Goal: Task Accomplishment & Management: Use online tool/utility

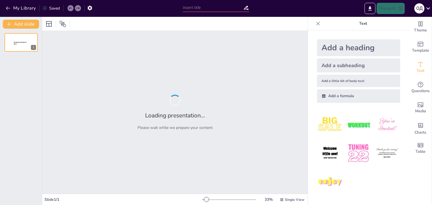
type input "Брати [PERSON_NAME]: Внесок у розвиток європейської культури"
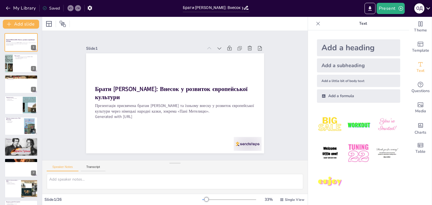
checkbox input "true"
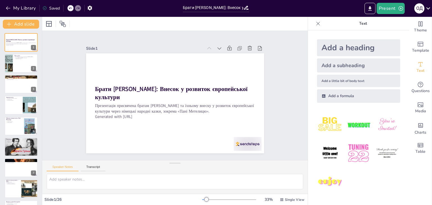
checkbox input "true"
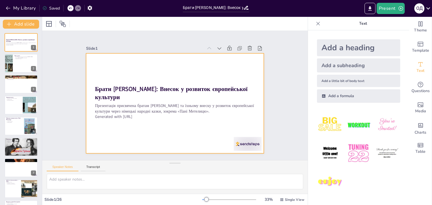
checkbox input "true"
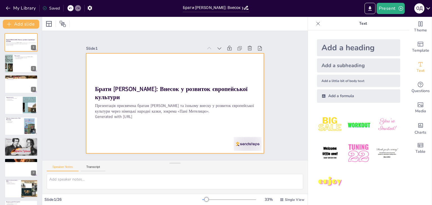
checkbox input "true"
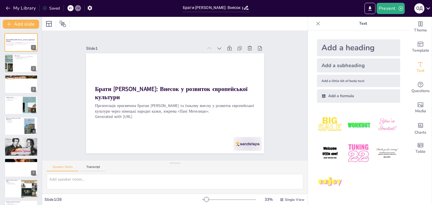
checkbox input "true"
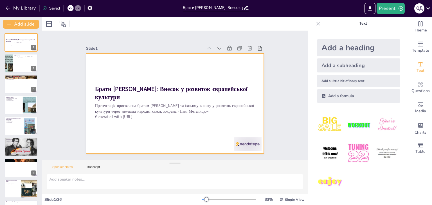
checkbox input "true"
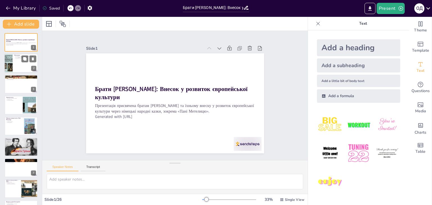
checkbox input "true"
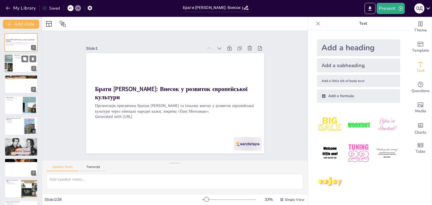
checkbox input "true"
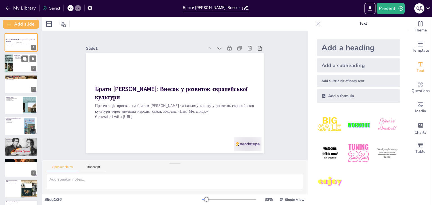
checkbox input "true"
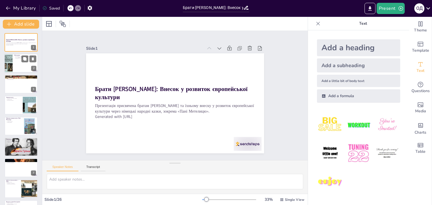
checkbox input "true"
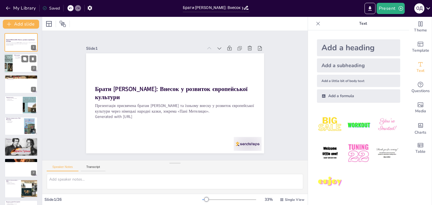
checkbox input "true"
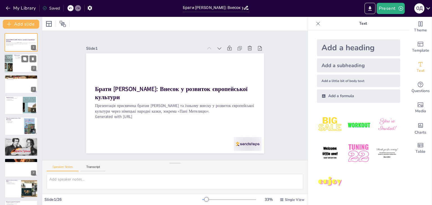
checkbox input "true"
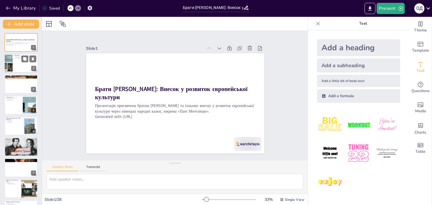
click at [16, 68] on div at bounding box center [21, 63] width 34 height 19
type textarea "Ця мета підкреслює важливість вивчення культурної спадщини через казки братів […"
checkbox input "true"
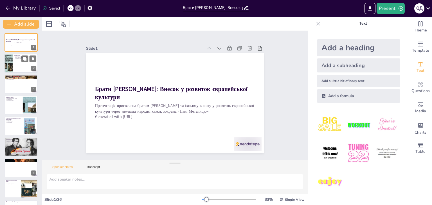
checkbox input "true"
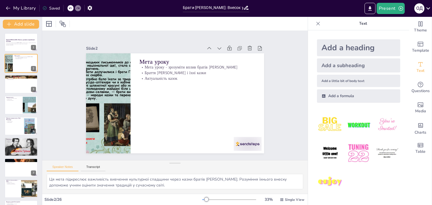
checkbox input "true"
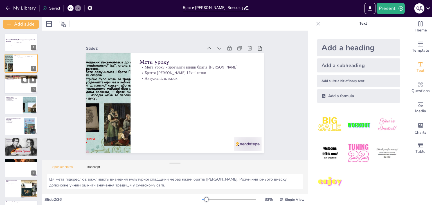
checkbox input "true"
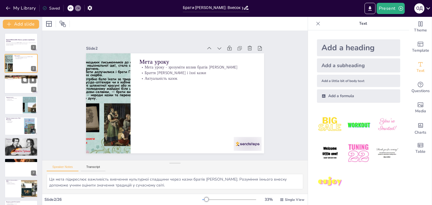
checkbox input "true"
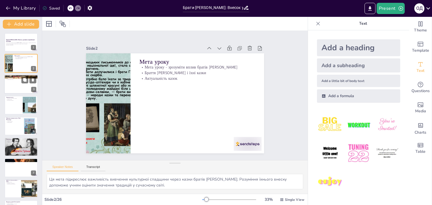
checkbox input "true"
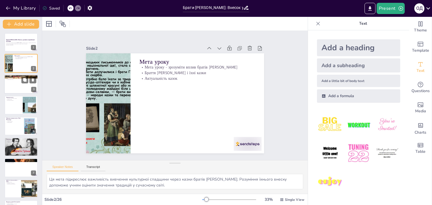
click at [15, 82] on div at bounding box center [21, 84] width 34 height 19
type textarea "Розуміння їхньої історії важливе для оцінки їхнього внеску в культуру. Це допом…"
checkbox input "true"
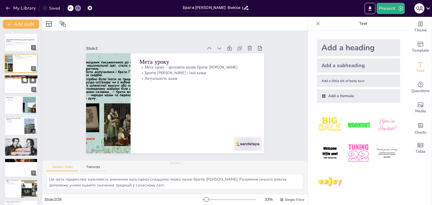
checkbox input "true"
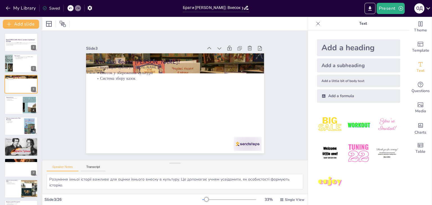
checkbox input "true"
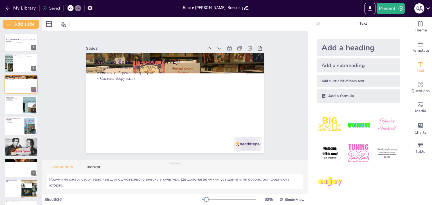
checkbox input "true"
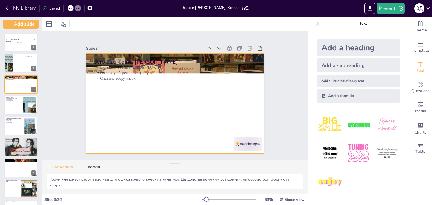
checkbox input "true"
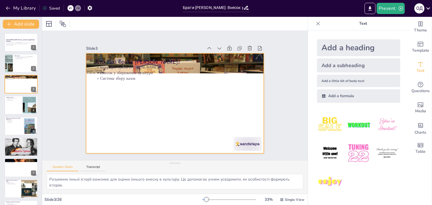
checkbox input "true"
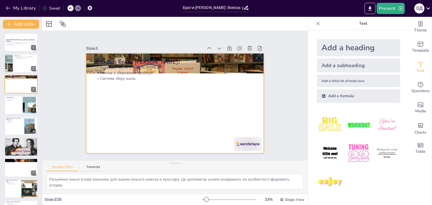
checkbox input "true"
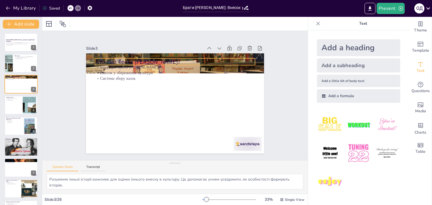
checkbox input "true"
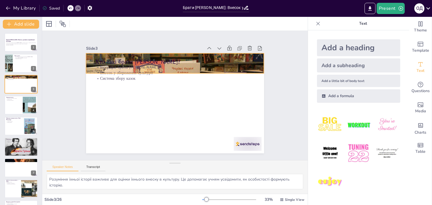
checkbox input "true"
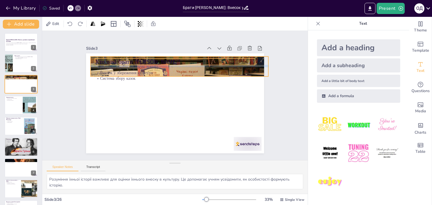
checkbox input "true"
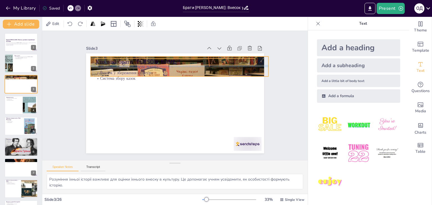
checkbox input "true"
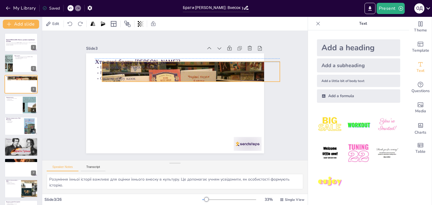
checkbox input "true"
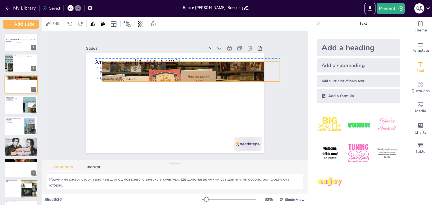
checkbox input "true"
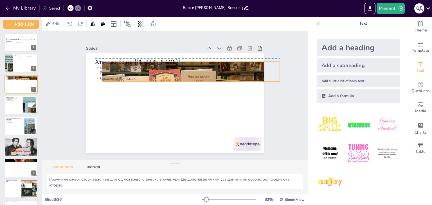
checkbox input "true"
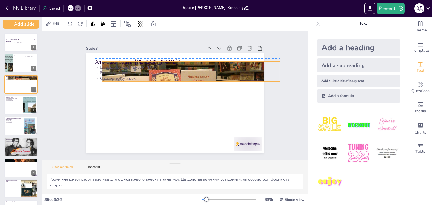
checkbox input "true"
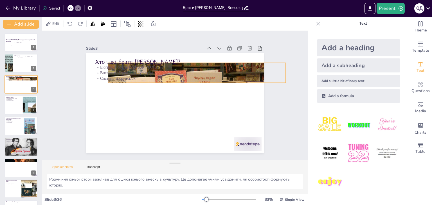
checkbox input "true"
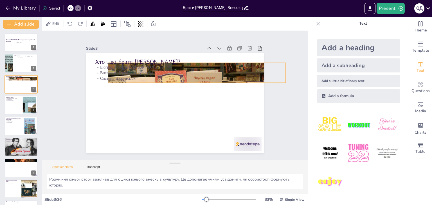
checkbox input "true"
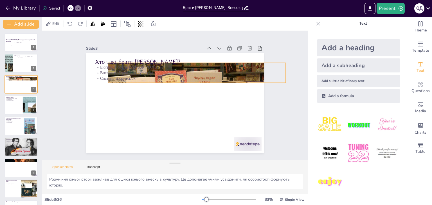
checkbox input "true"
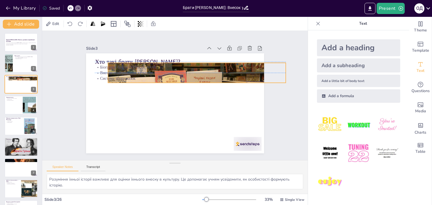
checkbox input "true"
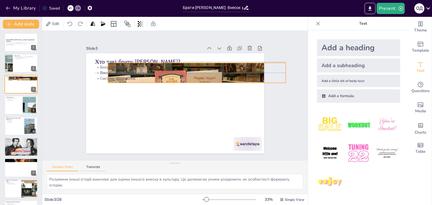
checkbox input "true"
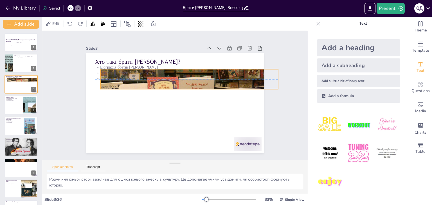
checkbox input "true"
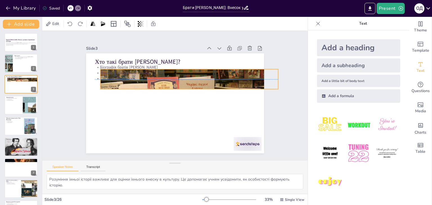
checkbox input "true"
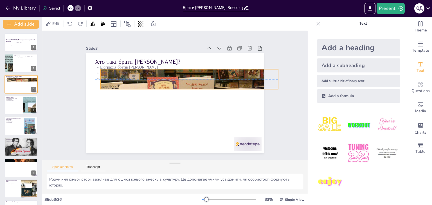
checkbox input "true"
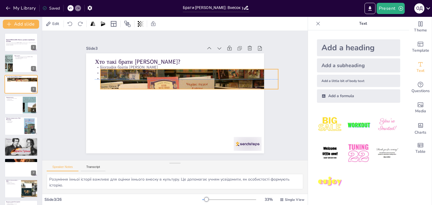
checkbox input "true"
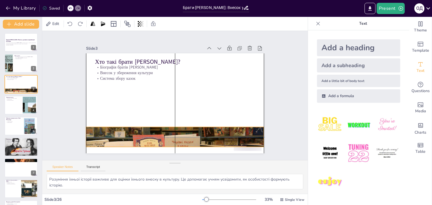
drag, startPoint x: 86, startPoint y: 56, endPoint x: 98, endPoint y: 130, distance: 74.7
click at [136, 131] on div at bounding box center [214, 108] width 156 height 202
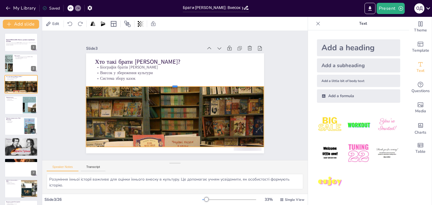
drag, startPoint x: 170, startPoint y: 124, endPoint x: 172, endPoint y: 84, distance: 40.6
click at [172, 84] on div at bounding box center [179, 106] width 165 height 77
click at [21, 106] on div at bounding box center [21, 105] width 34 height 19
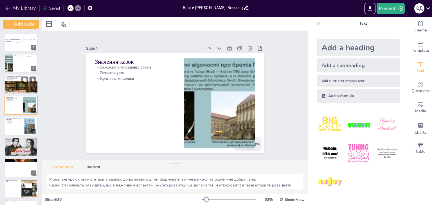
scroll to position [28, 0]
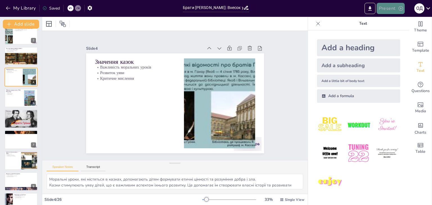
click at [385, 7] on button "Present" at bounding box center [391, 8] width 28 height 11
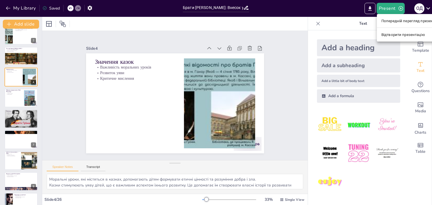
click at [409, 37] on font "Відтворити презентацію" at bounding box center [403, 35] width 44 height 4
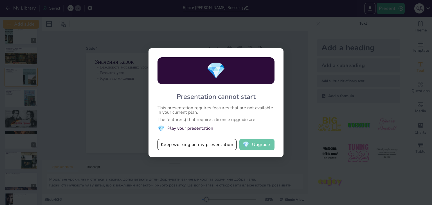
click at [262, 142] on button "💎 Upgrade" at bounding box center [256, 144] width 35 height 11
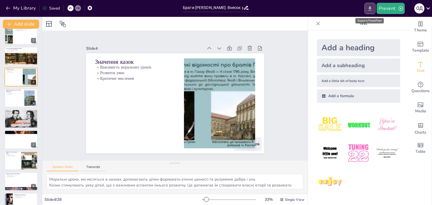
click at [370, 8] on icon "Export to PowerPoint" at bounding box center [369, 8] width 3 height 4
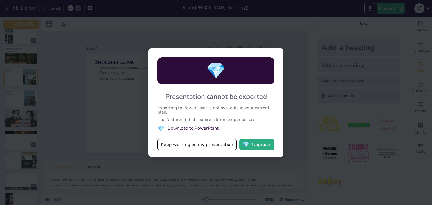
click at [274, 32] on div "💎 Presentation cannot be exported Exporting to PowerPoint is not available in y…" at bounding box center [216, 102] width 432 height 205
click at [201, 146] on button "Keep working on my presentation" at bounding box center [197, 144] width 79 height 11
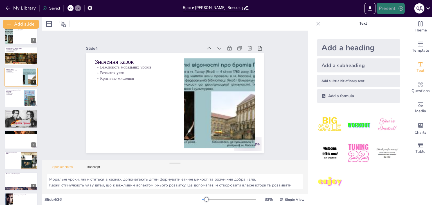
click at [403, 8] on icon "button" at bounding box center [401, 9] width 6 height 6
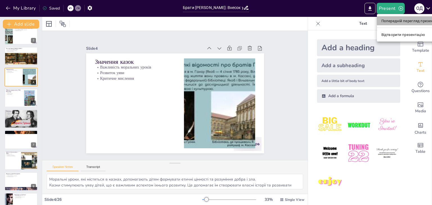
click at [402, 18] on font "Попередній перегляд презентації" at bounding box center [411, 21] width 60 height 6
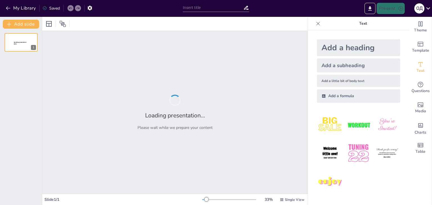
type input "Брати [PERSON_NAME]: Внесок у розвиток європейської культури"
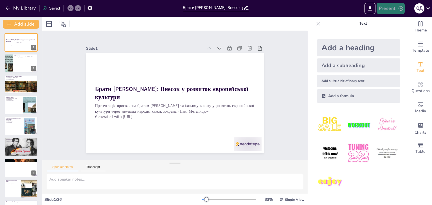
click at [402, 8] on icon "button" at bounding box center [401, 9] width 6 height 6
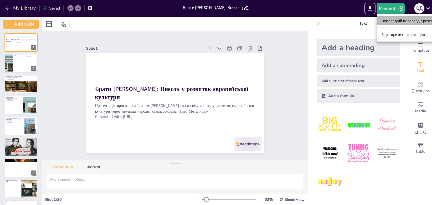
click at [397, 21] on font "Попередній перегляд презентації" at bounding box center [411, 21] width 60 height 4
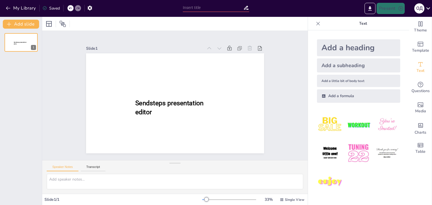
type input "Брати [PERSON_NAME]: Внесок у розвиток європейської культури"
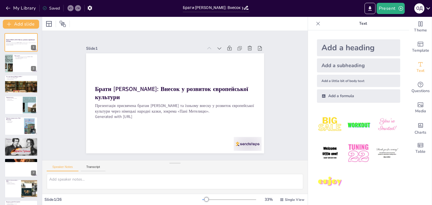
checkbox input "true"
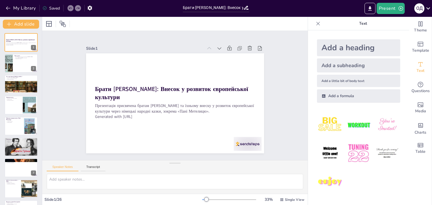
click at [352, 126] on img at bounding box center [358, 125] width 26 height 26
checkbox input "true"
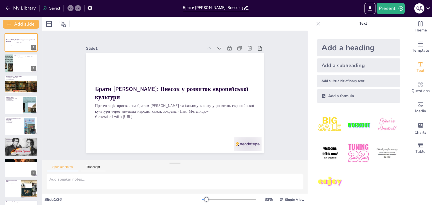
checkbox input "true"
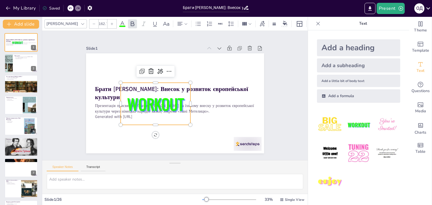
checkbox input "true"
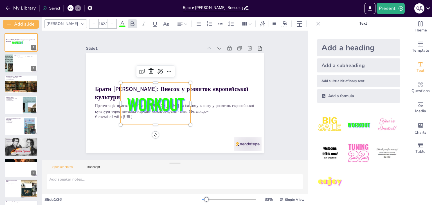
checkbox input "true"
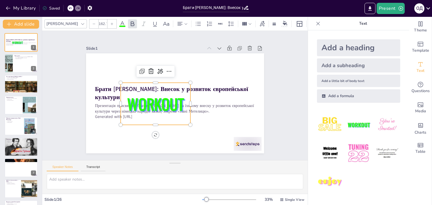
checkbox input "true"
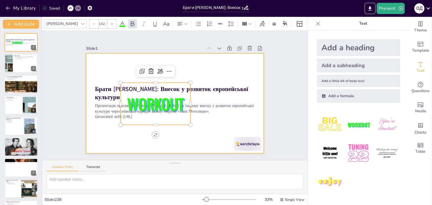
checkbox input "true"
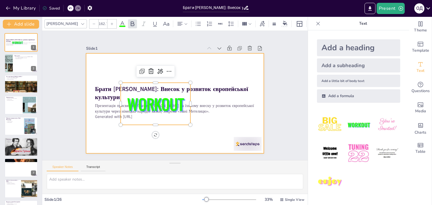
checkbox input "true"
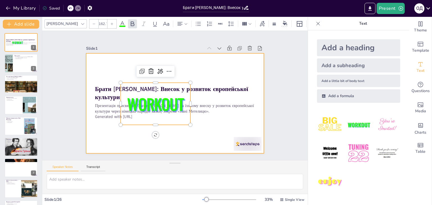
checkbox input "true"
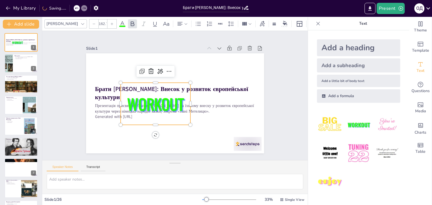
click at [179, 83] on div "WORKOUT" at bounding box center [156, 104] width 70 height 42
checkbox input "true"
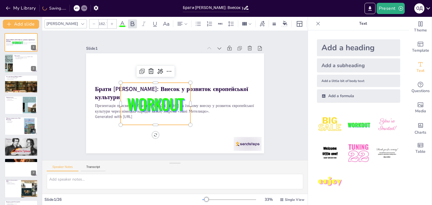
checkbox input "true"
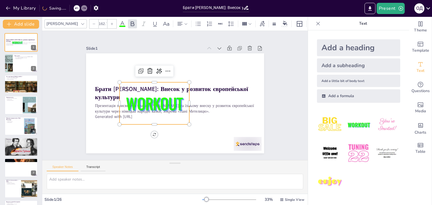
checkbox input "true"
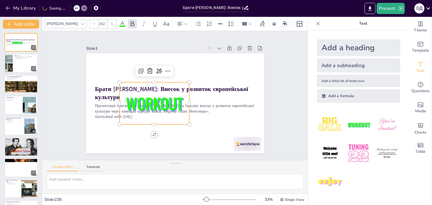
checkbox input "true"
click at [179, 82] on div "WORKOUT" at bounding box center [155, 103] width 70 height 42
checkbox input "true"
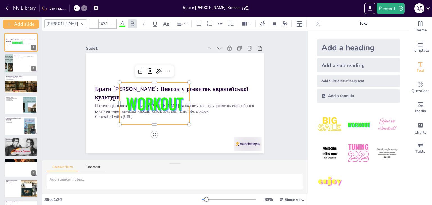
checkbox input "true"
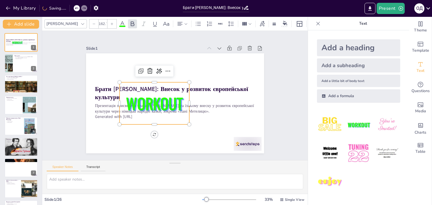
checkbox input "true"
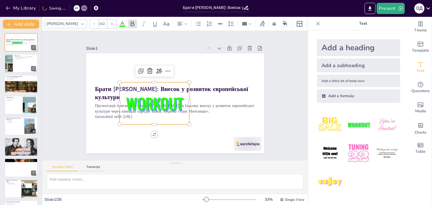
checkbox input "true"
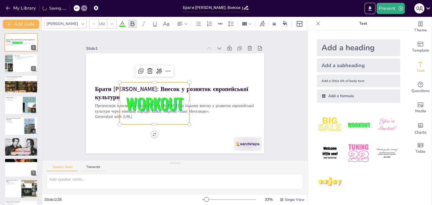
checkbox input "true"
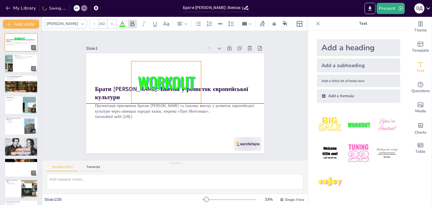
checkbox input "true"
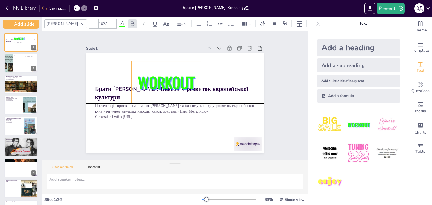
checkbox input "true"
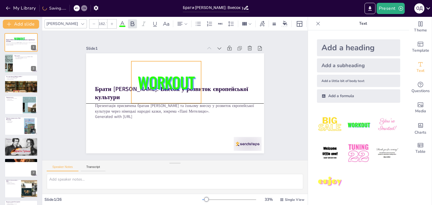
checkbox input "true"
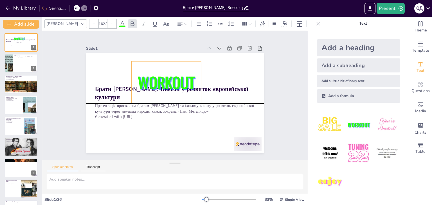
checkbox input "true"
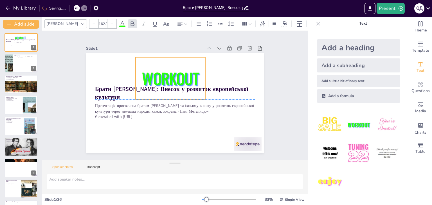
checkbox input "true"
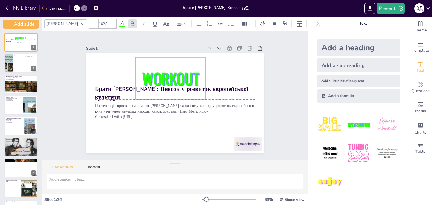
checkbox input "true"
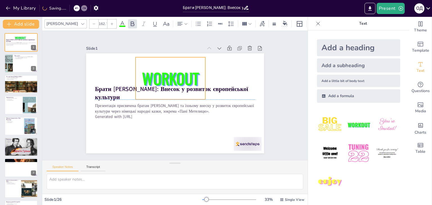
checkbox input "true"
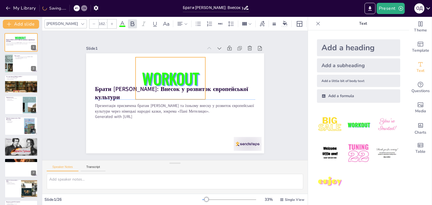
checkbox input "true"
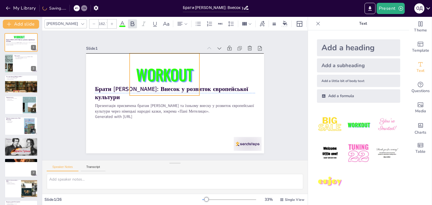
checkbox input "true"
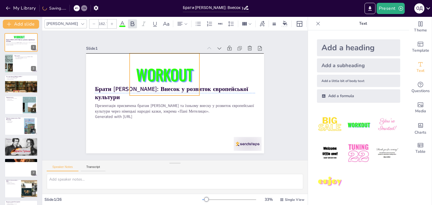
checkbox input "true"
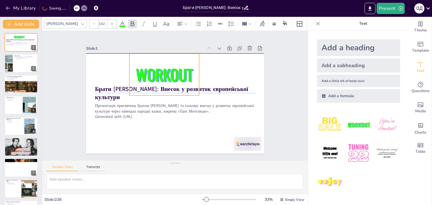
drag, startPoint x: 190, startPoint y: 65, endPoint x: 188, endPoint y: 54, distance: 11.1
click at [188, 54] on div "WORKOUT" at bounding box center [164, 74] width 70 height 42
checkbox input "true"
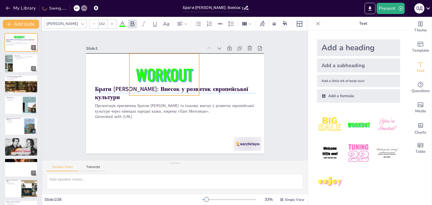
checkbox input "true"
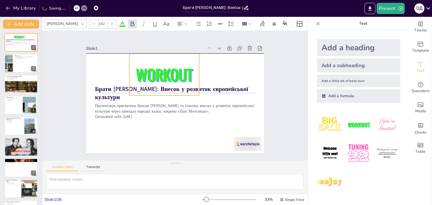
checkbox input "true"
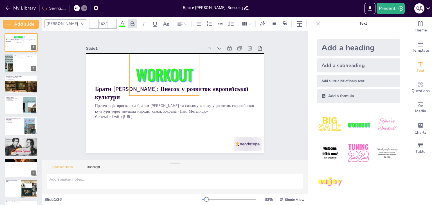
checkbox input "true"
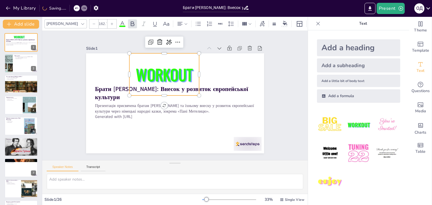
checkbox input "true"
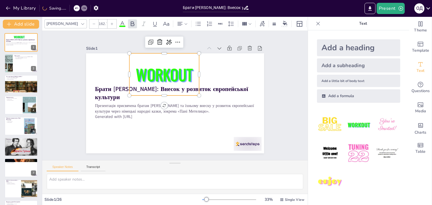
checkbox input "true"
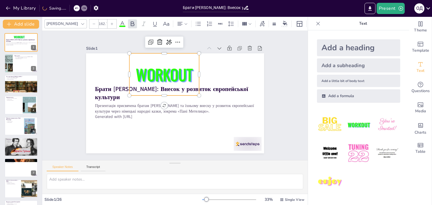
checkbox input "true"
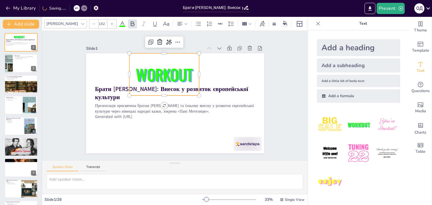
checkbox input "true"
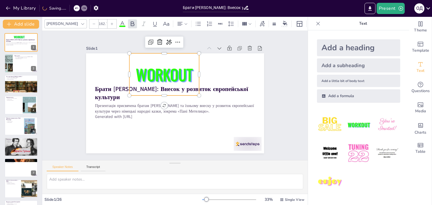
checkbox input "true"
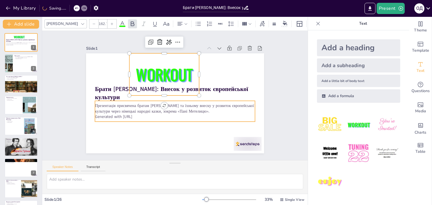
checkbox input "true"
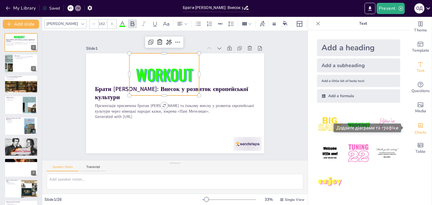
click at [418, 125] on icon "Add charts and graphs" at bounding box center [420, 125] width 5 height 5
checkbox input "true"
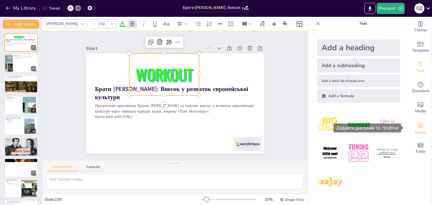
checkbox input "true"
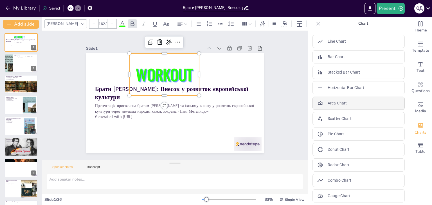
click at [349, 102] on div "Area Chart" at bounding box center [359, 103] width 92 height 13
checkbox input "true"
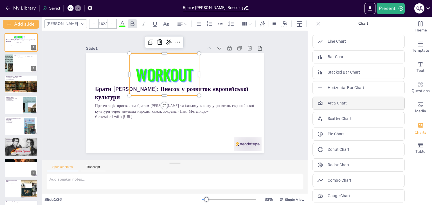
checkbox input "true"
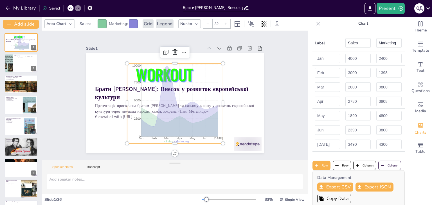
checkbox input "true"
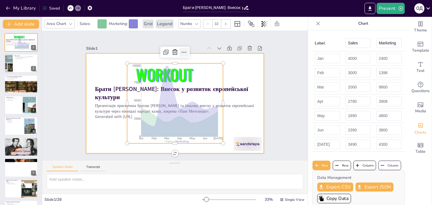
checkbox input "true"
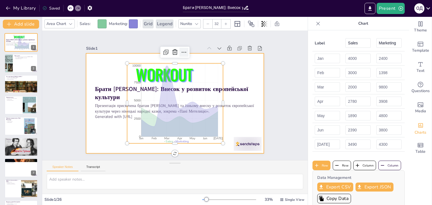
checkbox input "true"
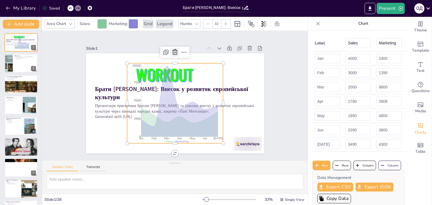
click at [172, 50] on icon at bounding box center [175, 52] width 7 height 7
checkbox input "true"
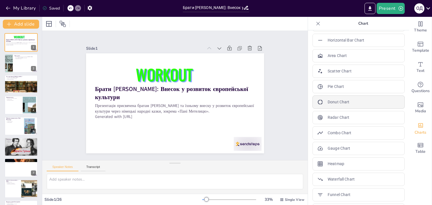
scroll to position [78, 0]
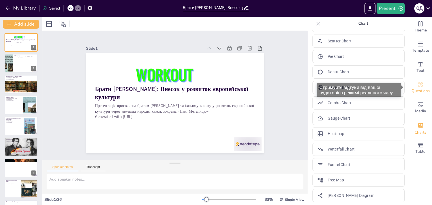
click at [415, 91] on span "Questions" at bounding box center [421, 91] width 18 height 6
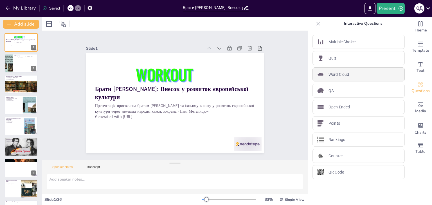
click at [340, 75] on p "Word Cloud" at bounding box center [339, 75] width 21 height 6
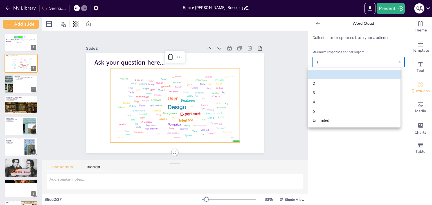
click at [396, 61] on body "My Library Saving...... Брати Грімм: Внесок у розвиток європейської культури Pr…" at bounding box center [216, 102] width 432 height 205
click at [322, 113] on li "5" at bounding box center [354, 113] width 92 height 10
